Goal: Information Seeking & Learning: Learn about a topic

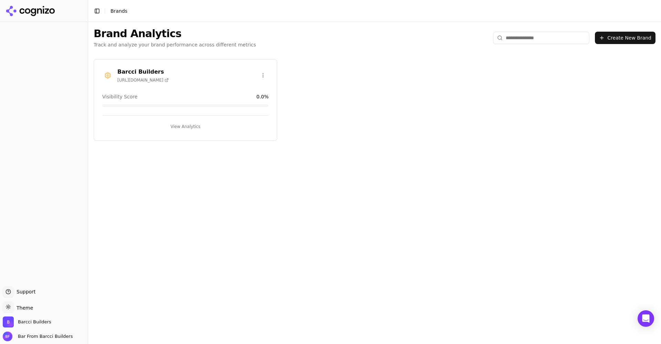
click at [160, 76] on div "Barcci Builders https://barccibuilders.com" at bounding box center [142, 75] width 51 height 15
click at [169, 80] on icon at bounding box center [167, 80] width 4 height 4
click at [185, 129] on button "View Analytics" at bounding box center [185, 126] width 166 height 11
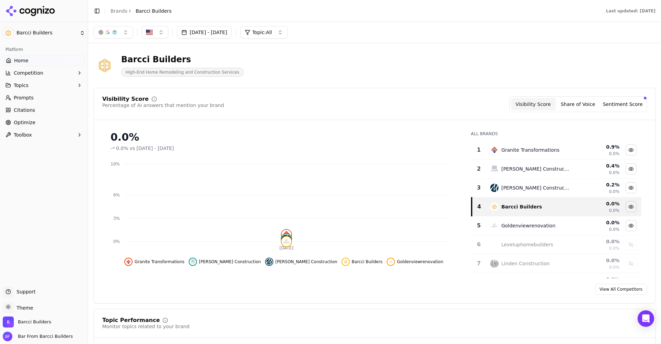
click at [30, 83] on button "Topics" at bounding box center [44, 85] width 82 height 11
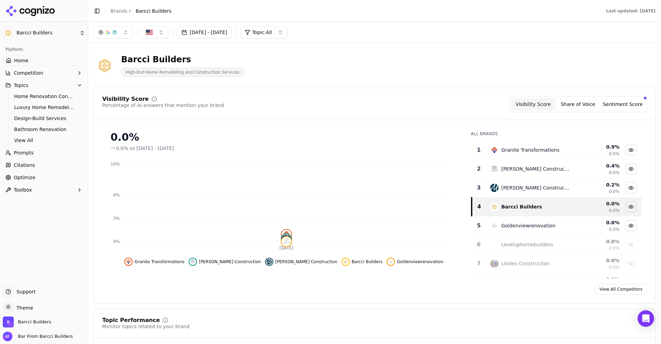
click at [30, 84] on button "Topics" at bounding box center [44, 85] width 82 height 11
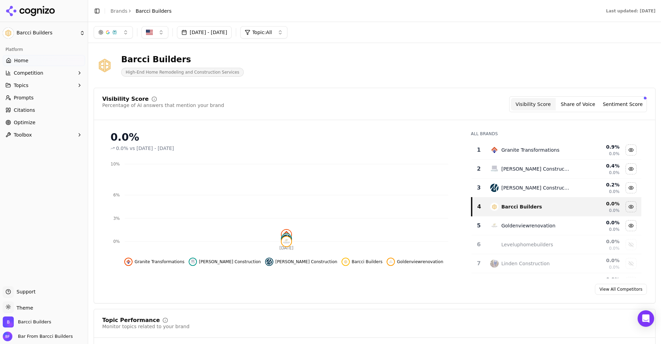
click at [31, 71] on span "Competition" at bounding box center [29, 73] width 30 height 7
click at [27, 60] on link "Home" at bounding box center [44, 60] width 82 height 11
